Goal: Transaction & Acquisition: Download file/media

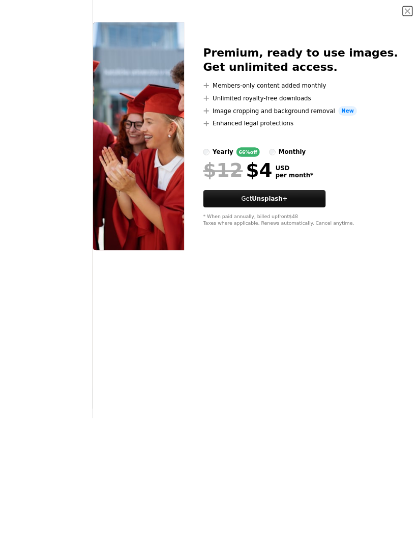
scroll to position [189, 0]
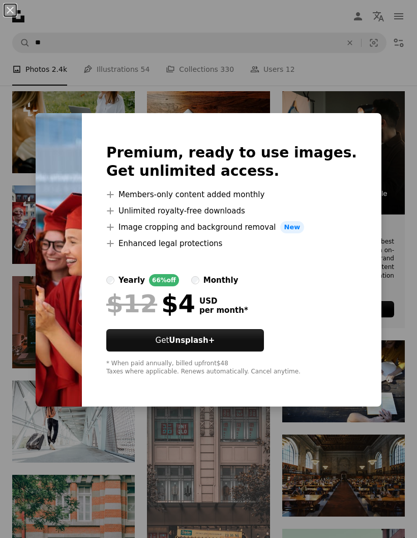
click at [280, 354] on div "An X shape Premium, ready to use images. Get unlimited access. A plus sign Memb…" at bounding box center [208, 269] width 417 height 538
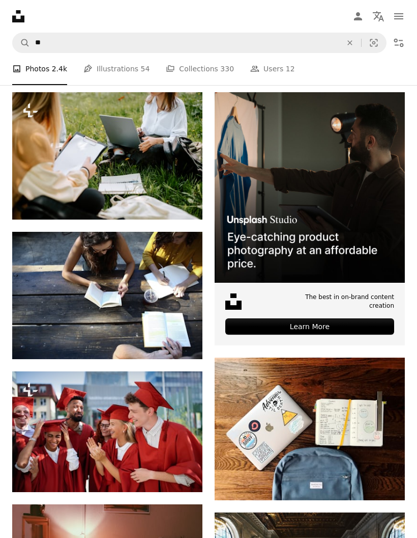
scroll to position [188, 0]
click at [180, 198] on button "A lock Download" at bounding box center [163, 201] width 57 height 16
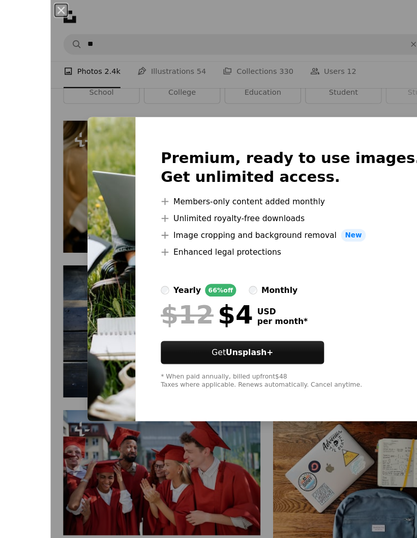
scroll to position [151, 0]
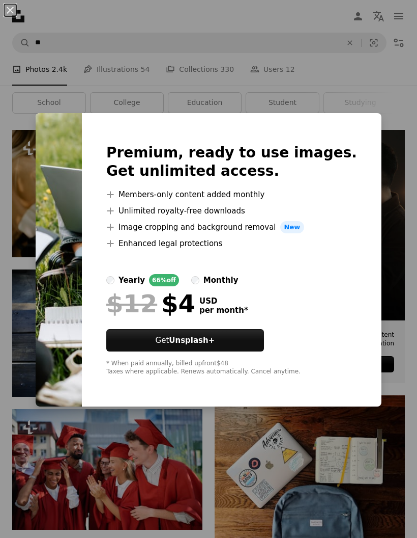
click at [246, 354] on div "An X shape Premium, ready to use images. Get unlimited access. A plus sign Memb…" at bounding box center [208, 269] width 417 height 538
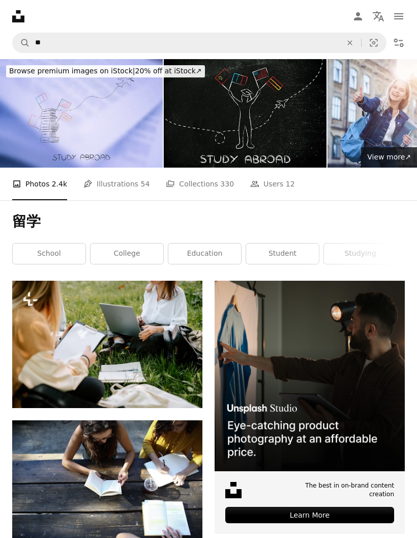
click at [85, 354] on link "[PERSON_NAME]" at bounding box center [75, 386] width 64 height 10
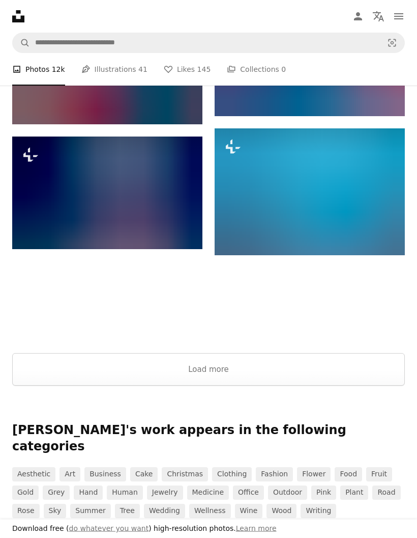
scroll to position [1725, 0]
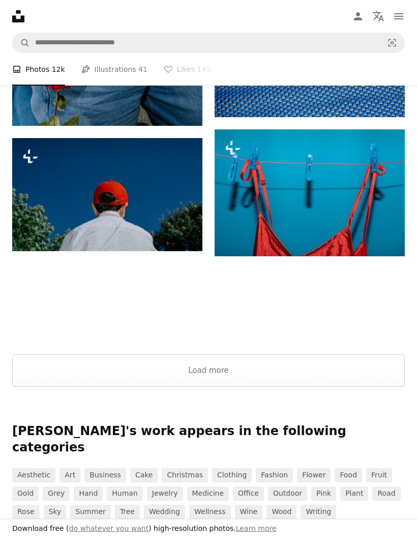
click at [222, 354] on button "Load more" at bounding box center [208, 370] width 393 height 33
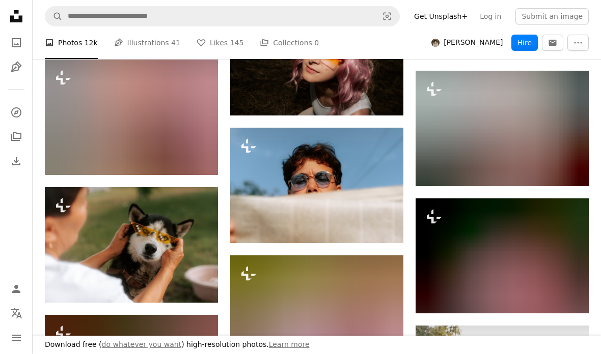
scroll to position [8331, 0]
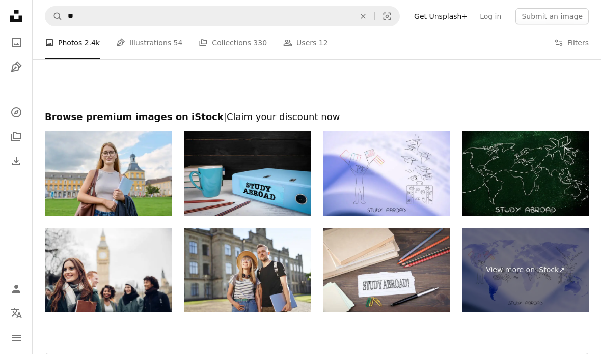
scroll to position [2725, 0]
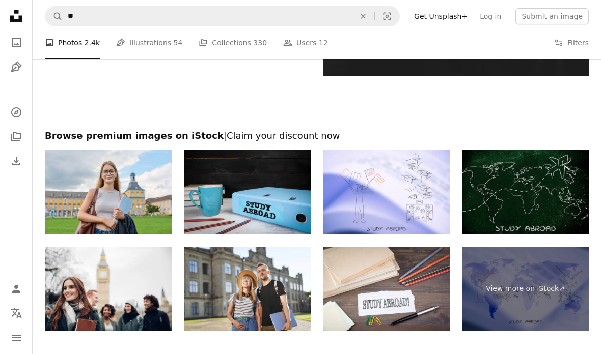
click at [499, 202] on img at bounding box center [525, 192] width 127 height 84
